Goal: Obtain resource: Obtain resource

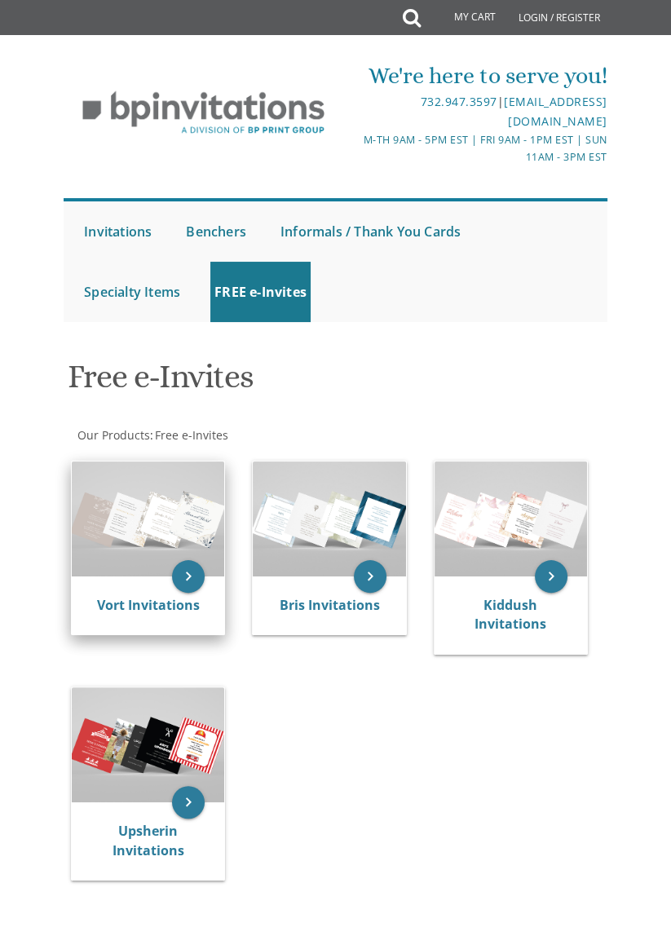
click at [181, 523] on img at bounding box center [148, 518] width 152 height 114
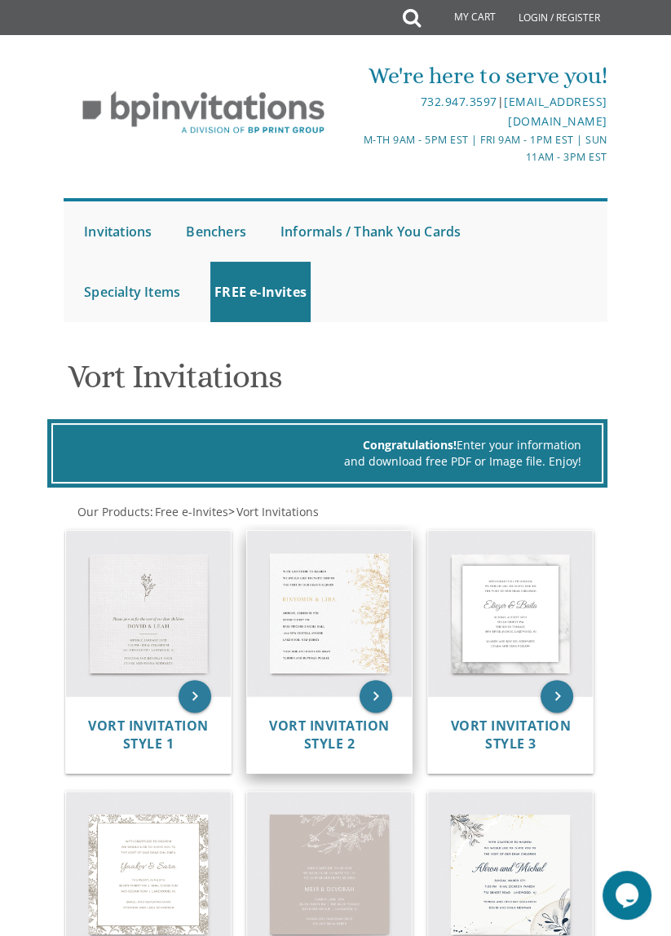
click at [327, 581] on img at bounding box center [329, 613] width 165 height 165
click at [380, 701] on icon "keyboard_arrow_right" at bounding box center [376, 696] width 33 height 33
click at [386, 691] on icon "keyboard_arrow_right" at bounding box center [376, 696] width 33 height 33
click at [321, 641] on img at bounding box center [329, 613] width 165 height 165
click at [339, 643] on img at bounding box center [329, 613] width 165 height 165
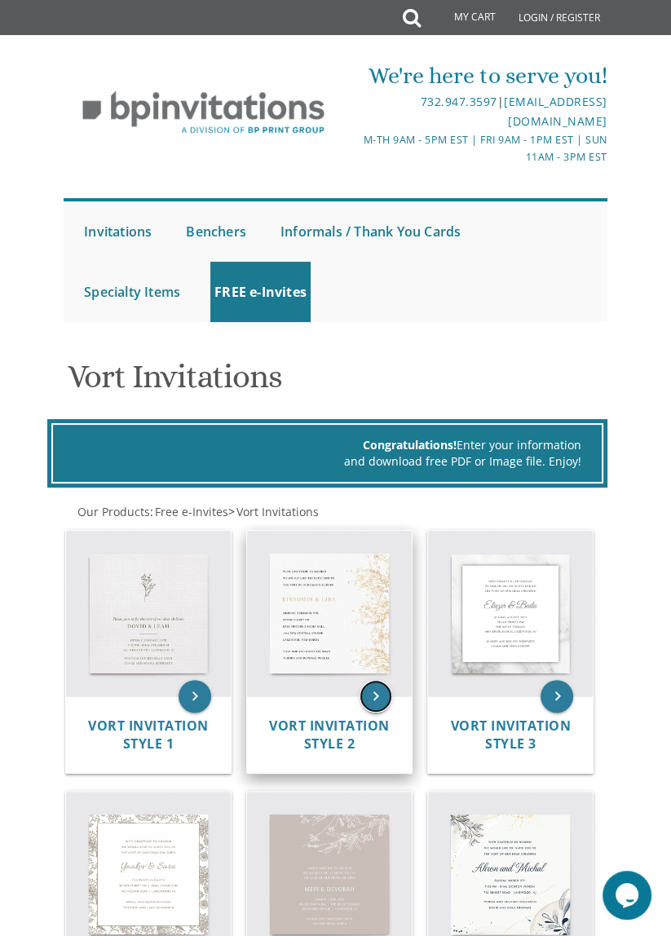
click at [373, 685] on icon "keyboard_arrow_right" at bounding box center [376, 696] width 33 height 33
click at [388, 700] on icon "keyboard_arrow_right" at bounding box center [376, 696] width 33 height 33
click at [346, 732] on span "Vort Invitation Style 2" at bounding box center [329, 735] width 121 height 37
click at [338, 722] on span "Vort Invitation Style 2" at bounding box center [329, 735] width 121 height 37
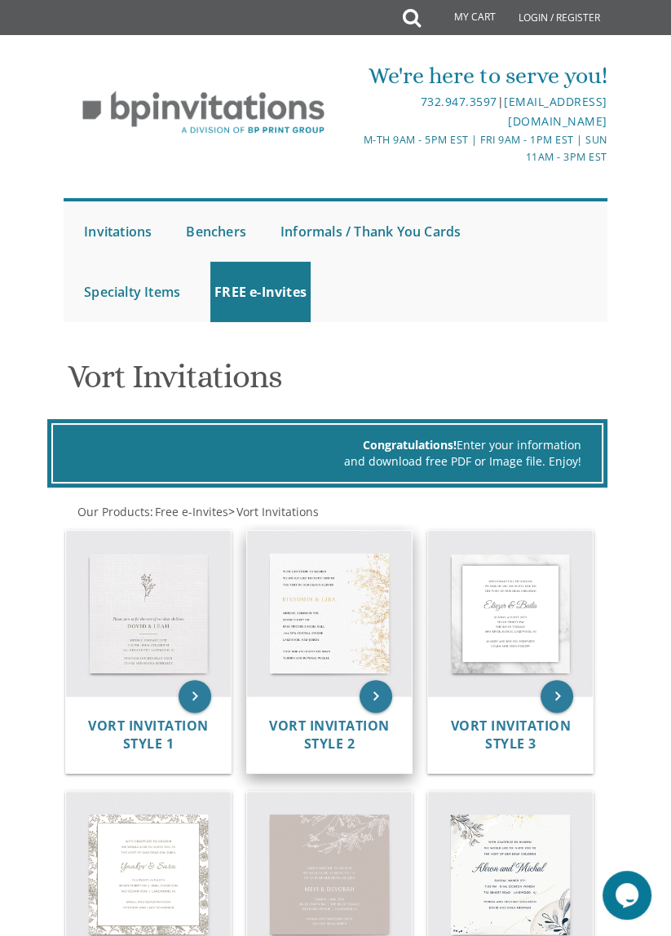
click at [343, 641] on img at bounding box center [329, 613] width 165 height 165
click at [347, 606] on img at bounding box center [329, 613] width 165 height 165
click at [352, 620] on img at bounding box center [329, 613] width 165 height 165
click at [357, 608] on img at bounding box center [329, 613] width 165 height 165
click at [385, 700] on icon "keyboard_arrow_right" at bounding box center [376, 696] width 33 height 33
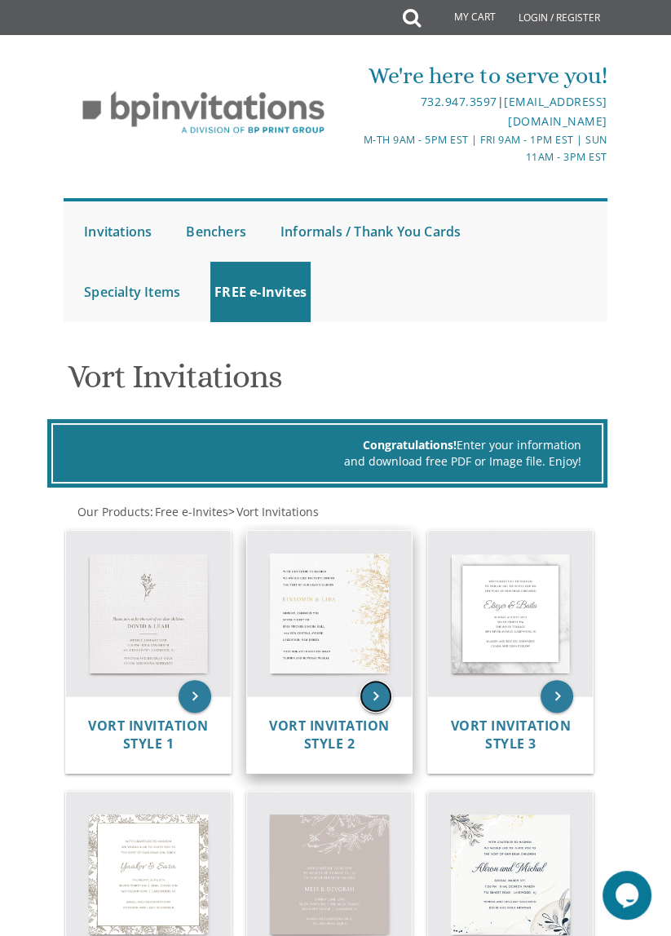
click at [380, 693] on icon "keyboard_arrow_right" at bounding box center [376, 696] width 33 height 33
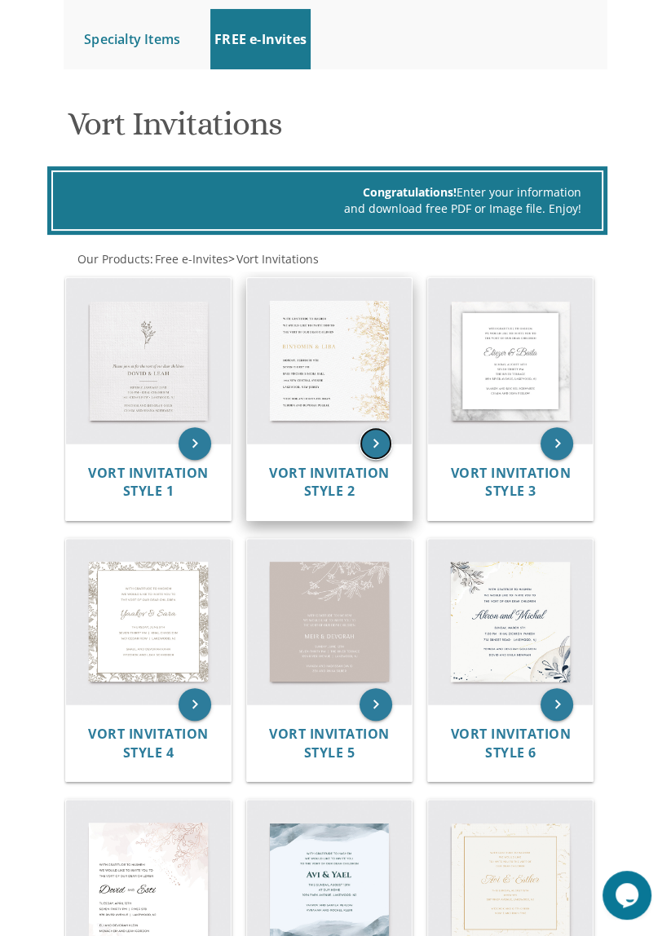
scroll to position [255, 0]
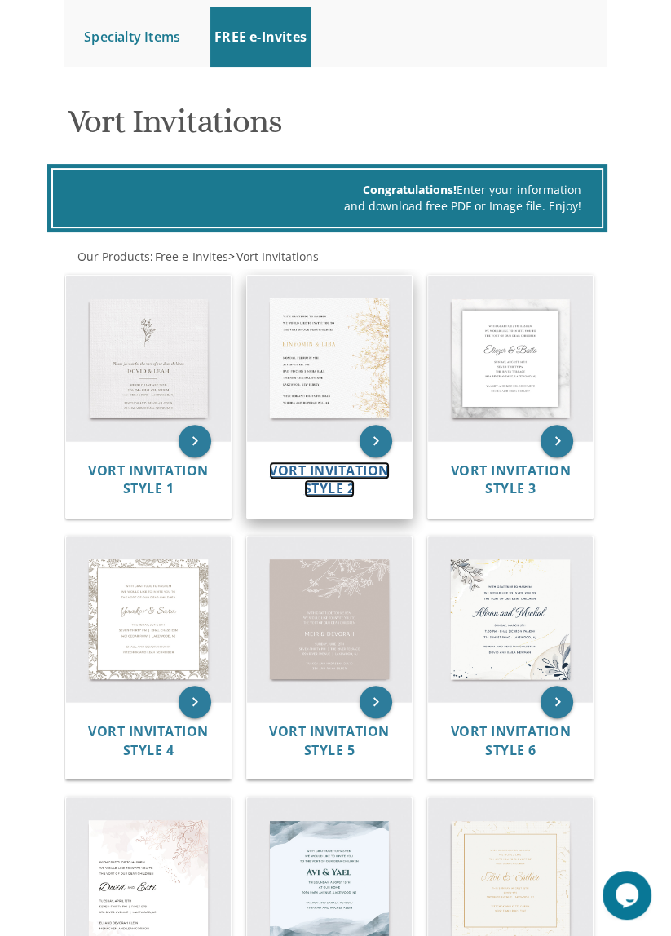
click at [314, 493] on span "Vort Invitation Style 2" at bounding box center [329, 479] width 121 height 37
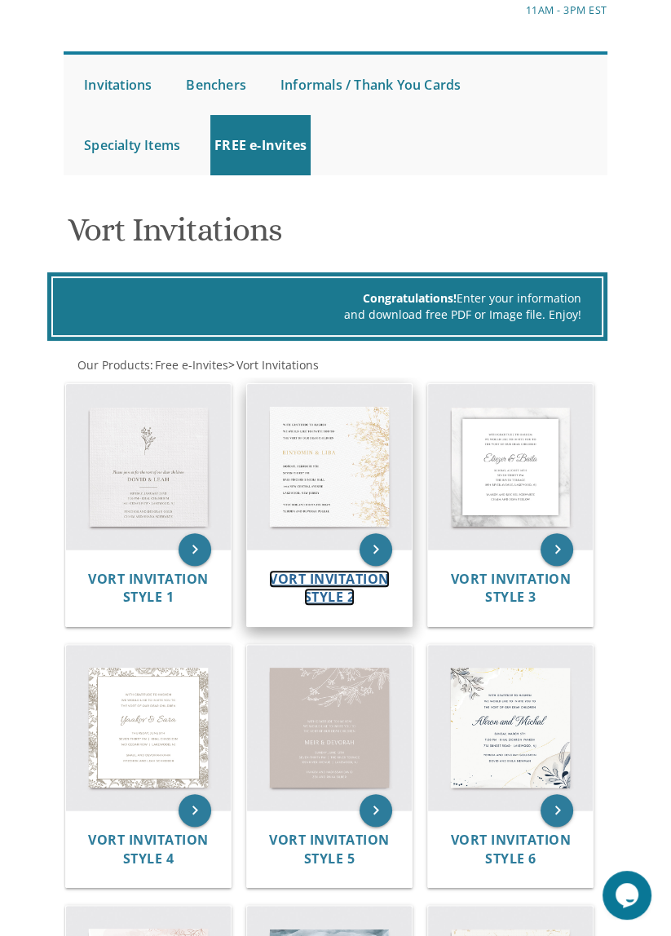
scroll to position [0, 0]
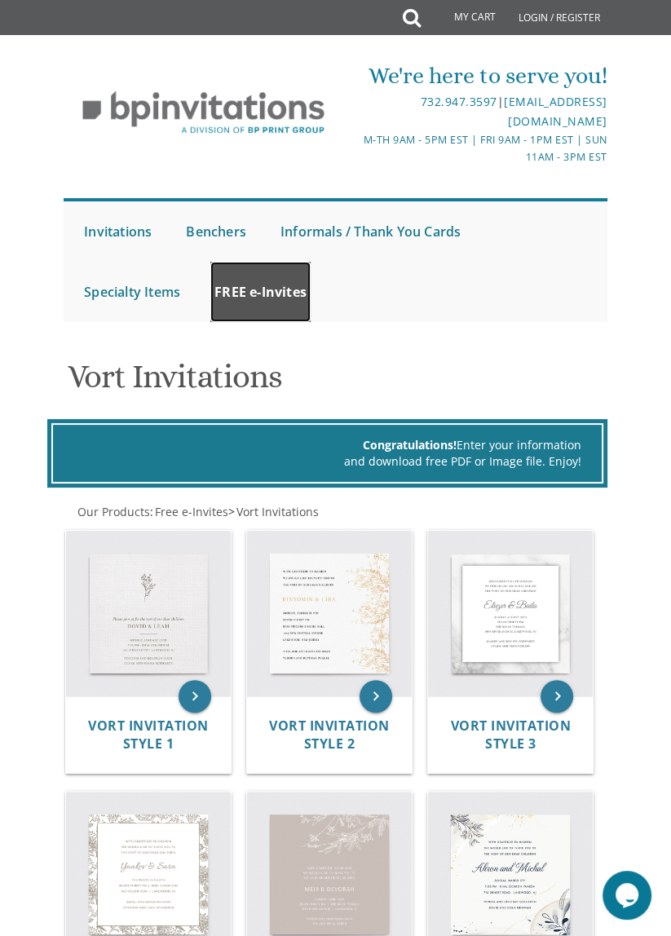
click at [251, 291] on link "FREE e-Invites" at bounding box center [260, 292] width 100 height 60
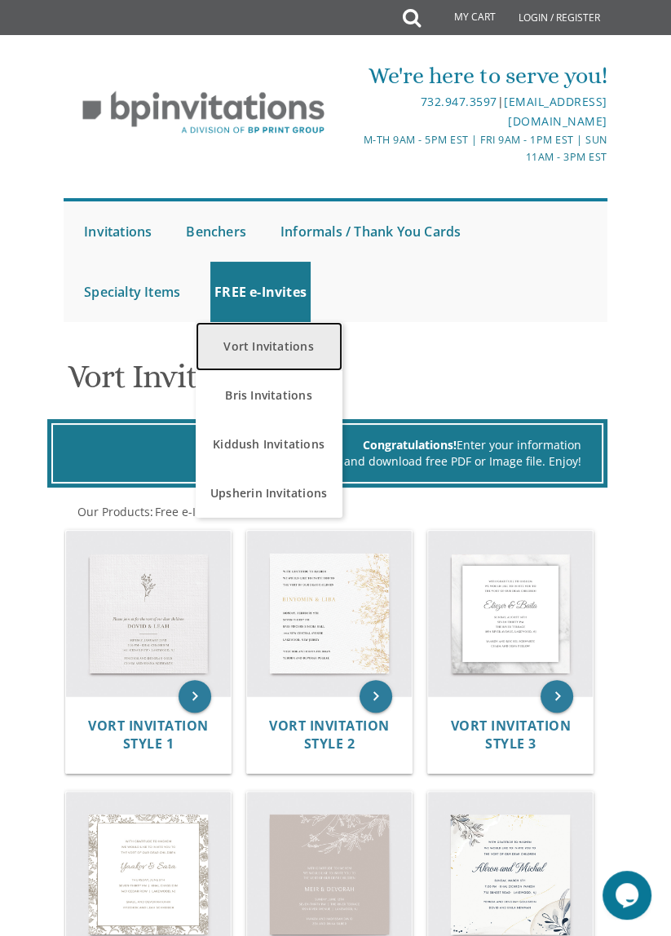
click at [292, 353] on link "Vort Invitations" at bounding box center [269, 346] width 147 height 49
click at [287, 354] on link "Vort Invitations" at bounding box center [269, 346] width 147 height 49
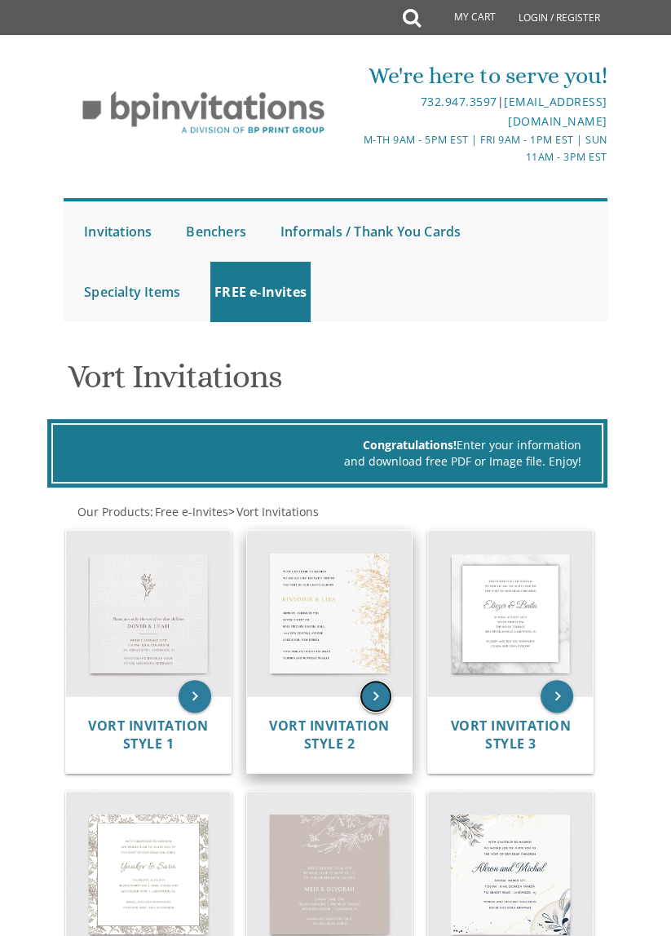
click at [389, 700] on icon "keyboard_arrow_right" at bounding box center [376, 696] width 33 height 33
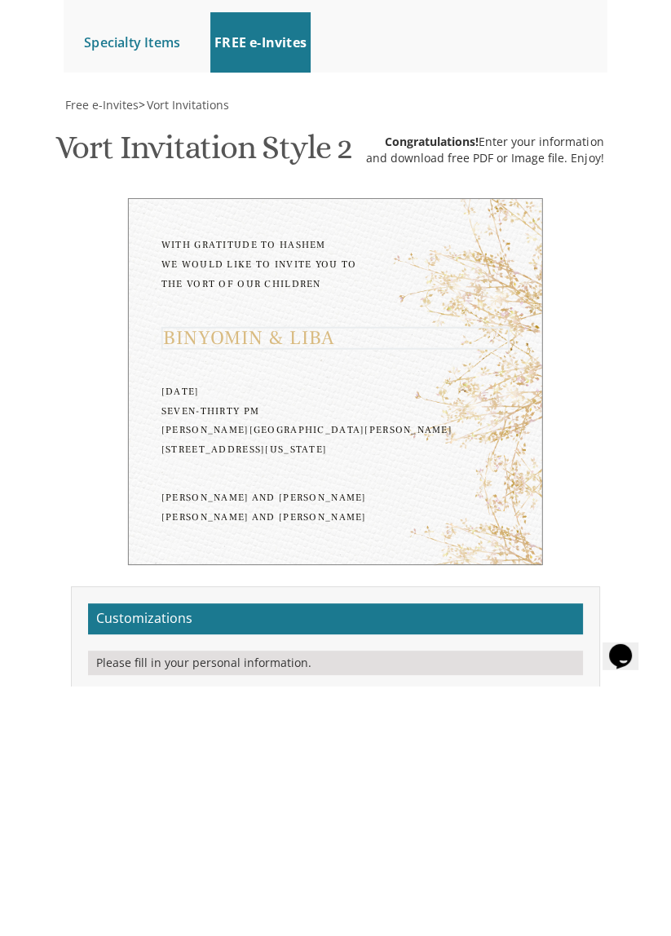
scroll to position [429, 0]
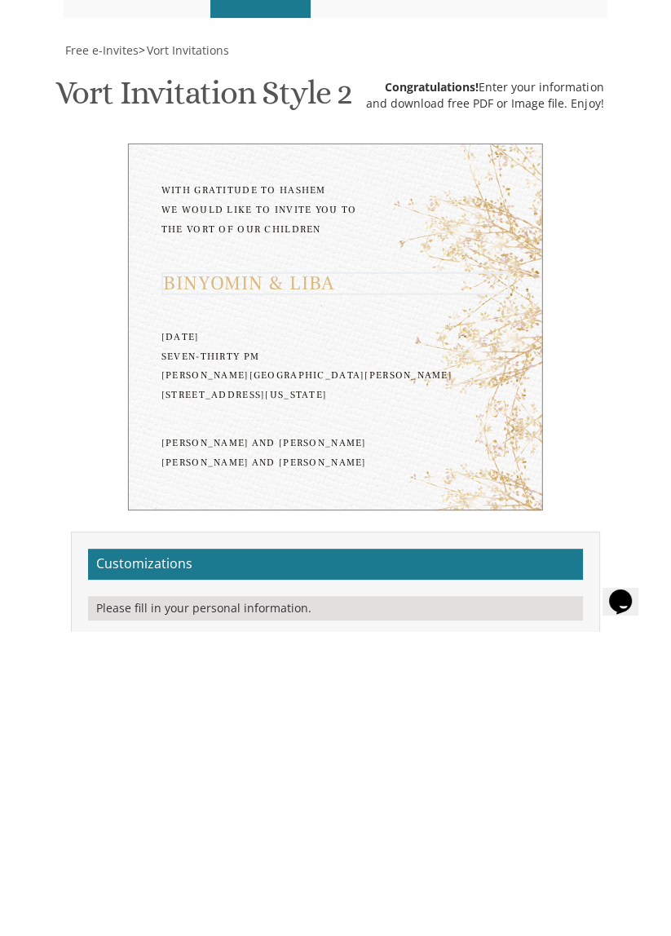
type textarea "Binyo"
type textarea "Hachussen & Suri"
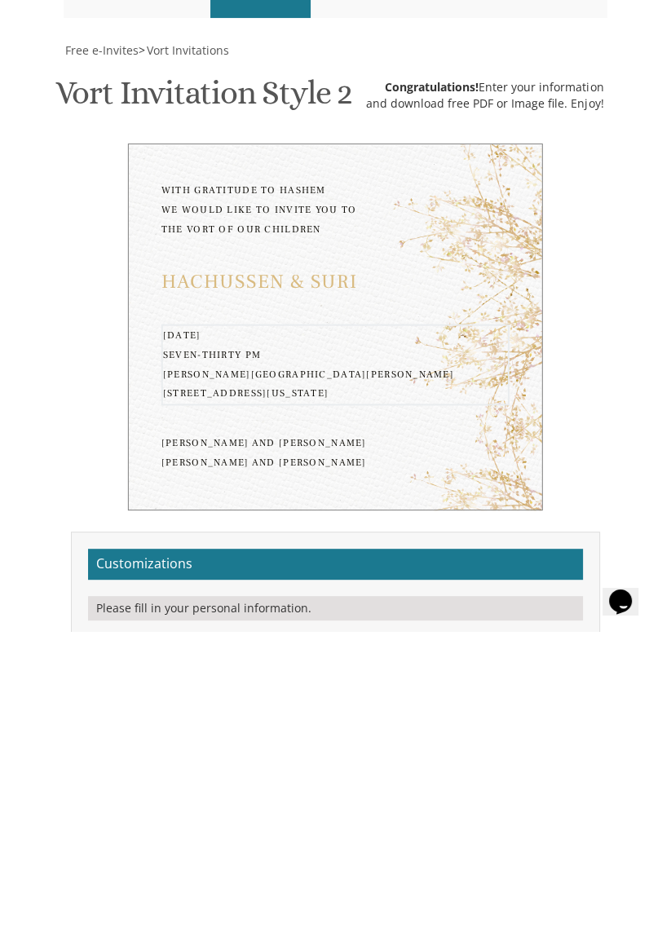
type textarea "Sunday, September 23 Seven-thirty PM Skvere Simcha Hall 1440 43 St Brooklyn NY …"
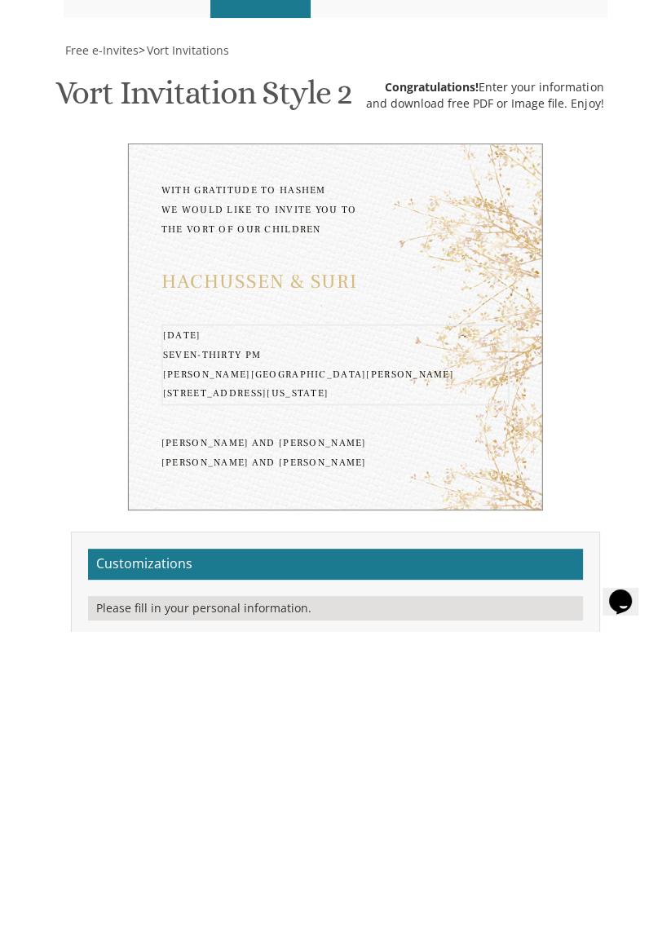
scroll to position [426, 0]
type textarea "Yitzchok"
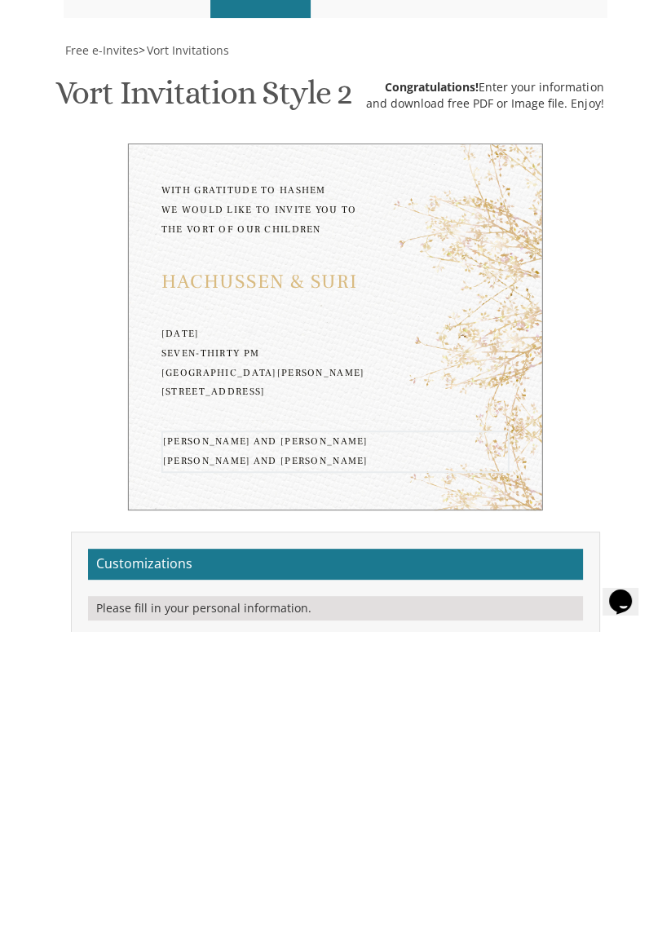
type textarea "Rabbi & Mrs. Bergman Dee wandered zeit"
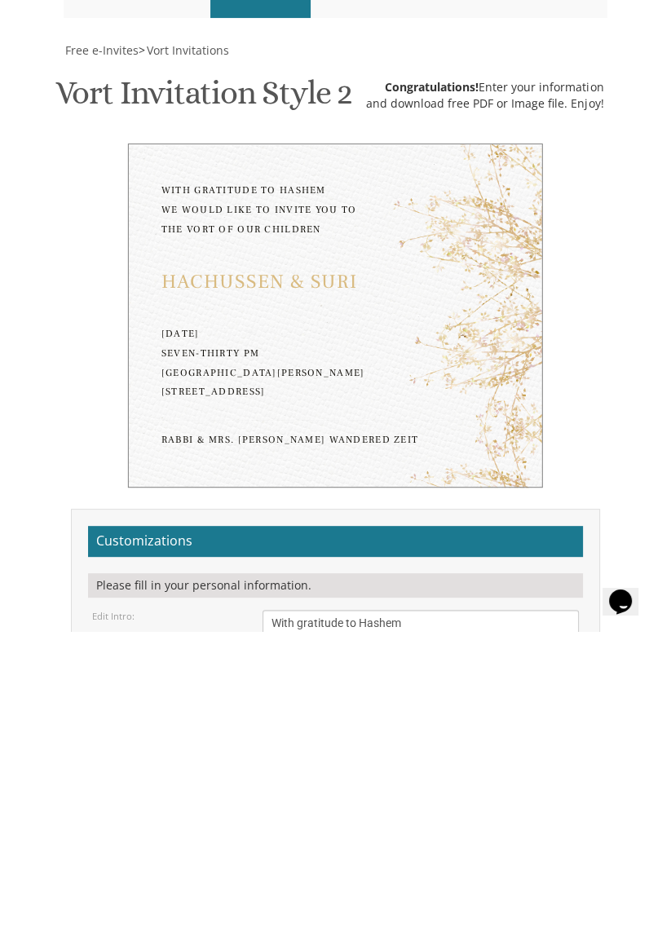
type input "estylieberman@gmail.com"
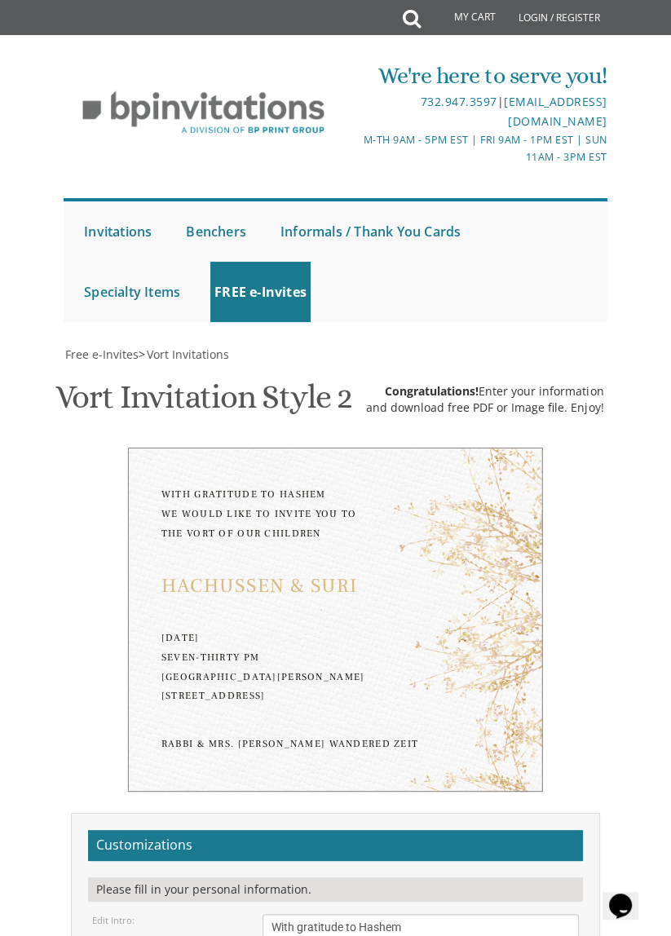
scroll to position [1203, 0]
